Goal: Information Seeking & Learning: Stay updated

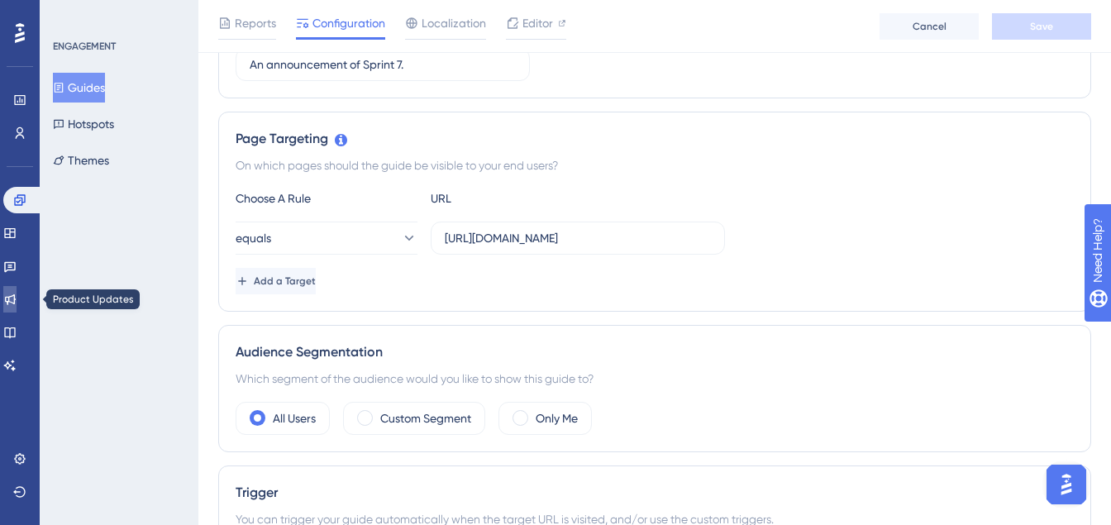
click at [16, 299] on icon at bounding box center [10, 299] width 11 height 11
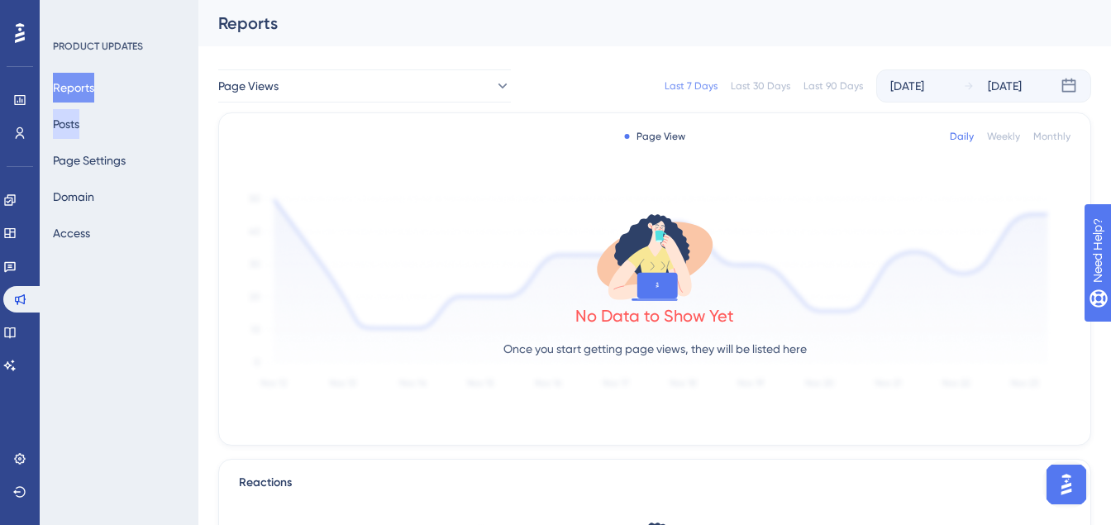
click at [79, 129] on button "Posts" at bounding box center [66, 124] width 26 height 30
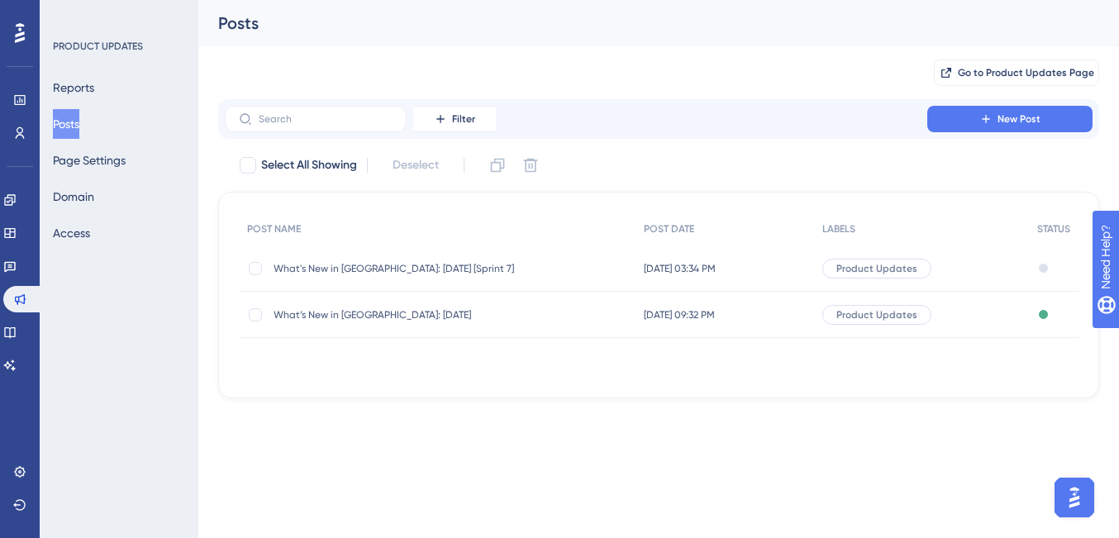
click at [365, 269] on span "What's New in [GEOGRAPHIC_DATA]: [DATE] [Sprint 7]" at bounding box center [406, 268] width 265 height 13
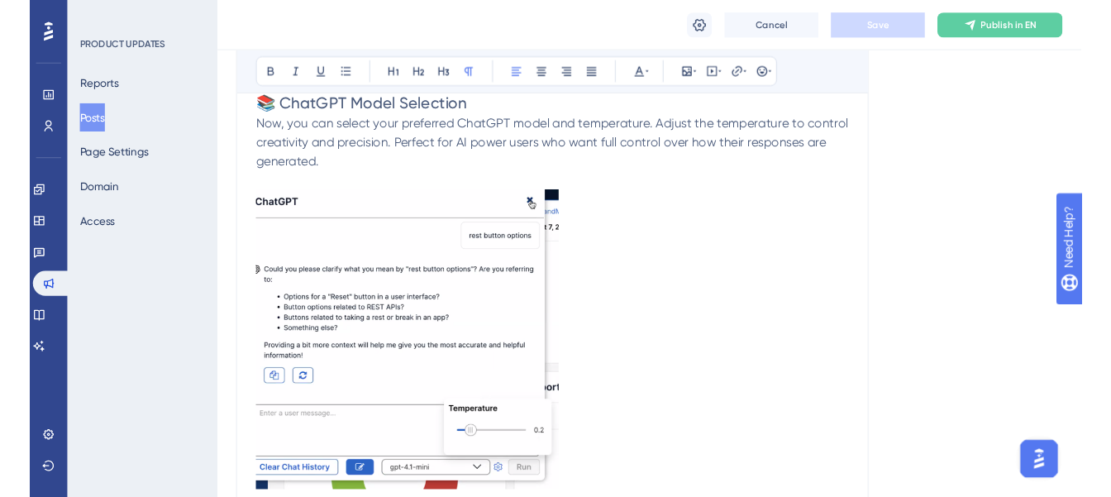
scroll to position [3493, 0]
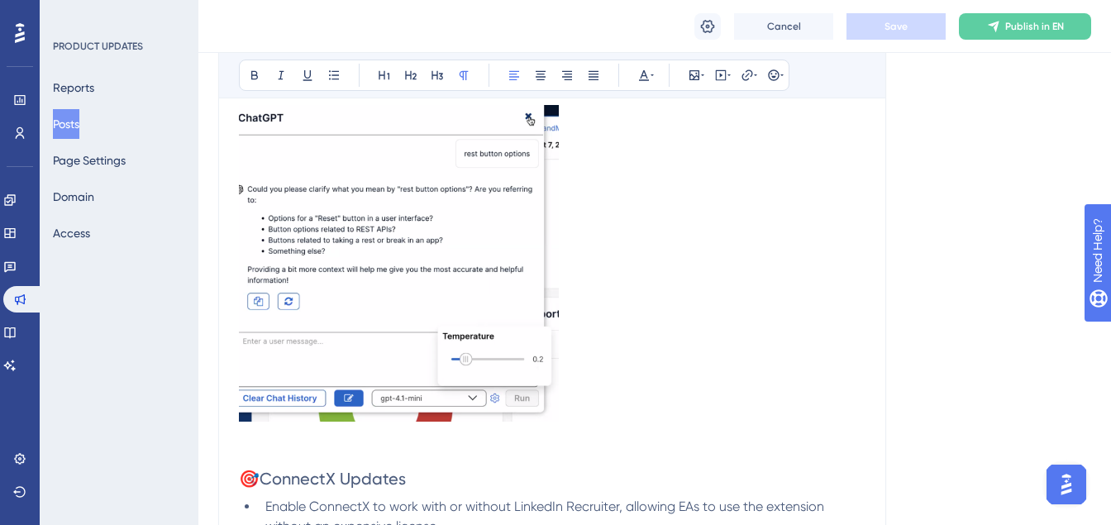
click at [602, 270] on p "To enrich screen reader interactions, please activate Accessibility in Grammarl…" at bounding box center [552, 266] width 627 height 322
